Goal: Task Accomplishment & Management: Manage account settings

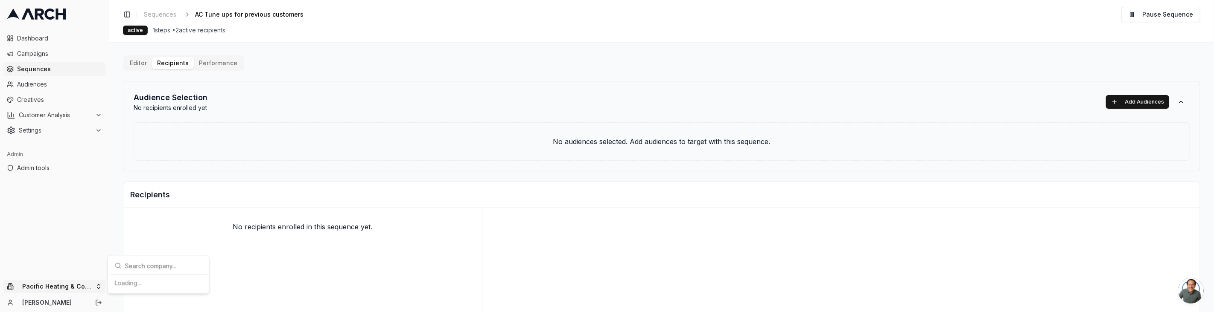
click at [85, 287] on html "Dashboard Campaigns Sequences Audiences Creatives Customer Analysis Settings Ad…" at bounding box center [607, 156] width 1214 height 312
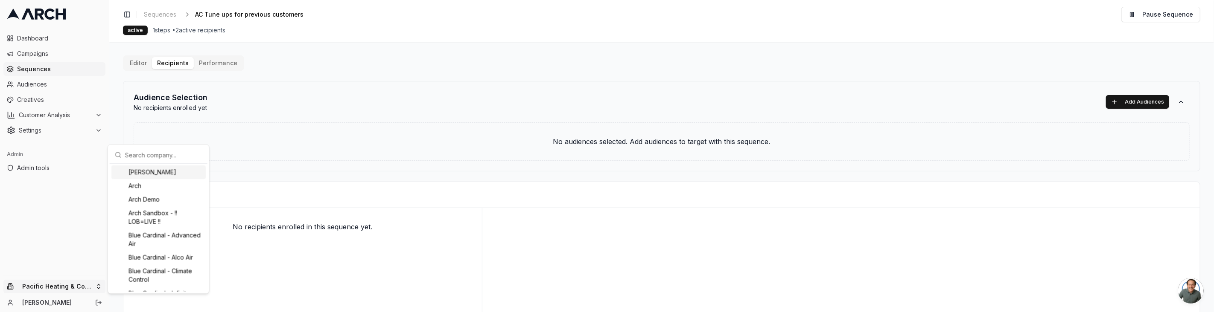
click at [148, 168] on div "[PERSON_NAME]" at bounding box center [158, 173] width 94 height 14
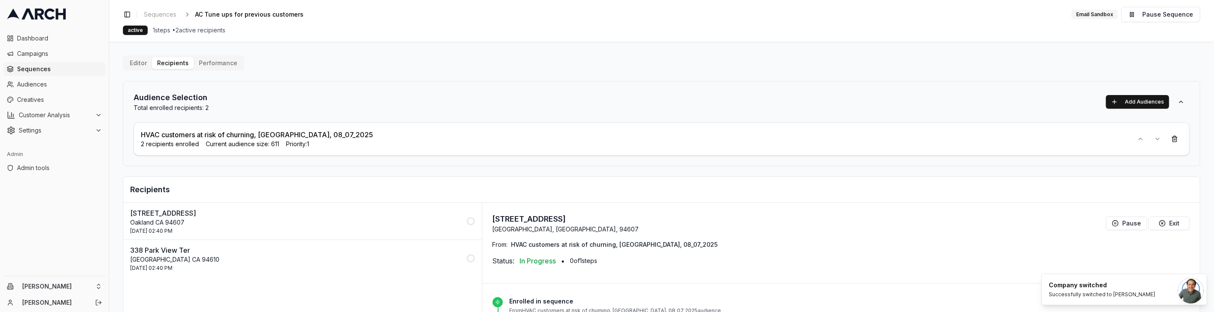
click at [530, 107] on div "Audience Selection Total enrolled recipients: 2 Add Audiences" at bounding box center [662, 102] width 1056 height 20
